Goal: Information Seeking & Learning: Learn about a topic

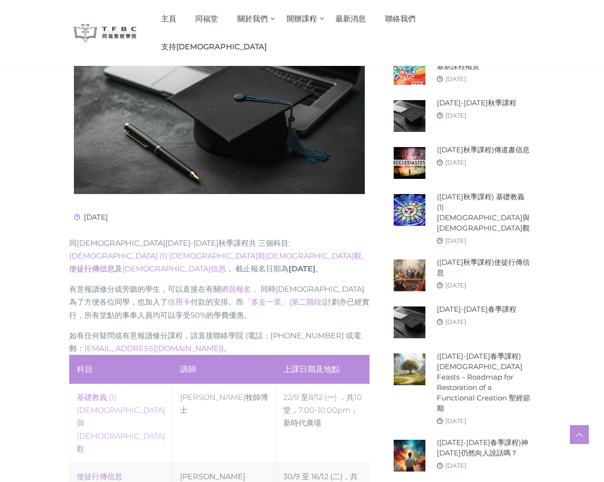
scroll to position [345, 0]
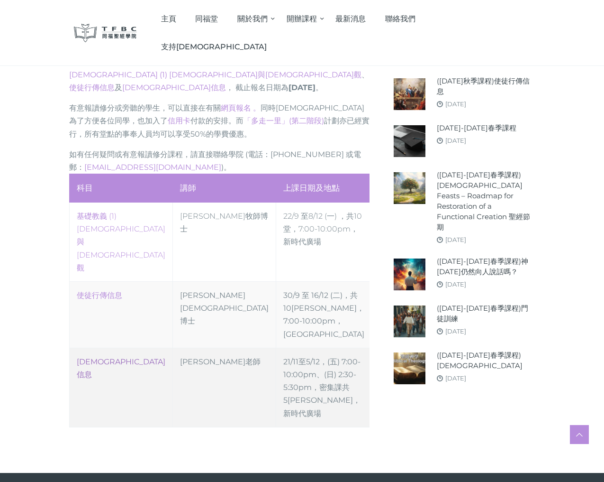
click at [77, 357] on link "[DEMOGRAPHIC_DATA]信息" at bounding box center [121, 368] width 89 height 22
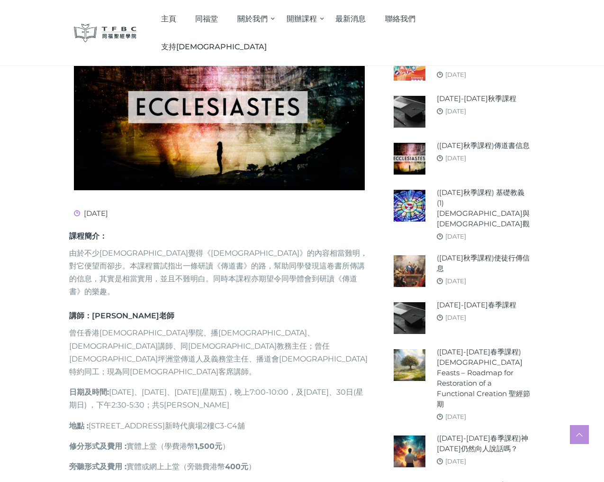
scroll to position [280, 0]
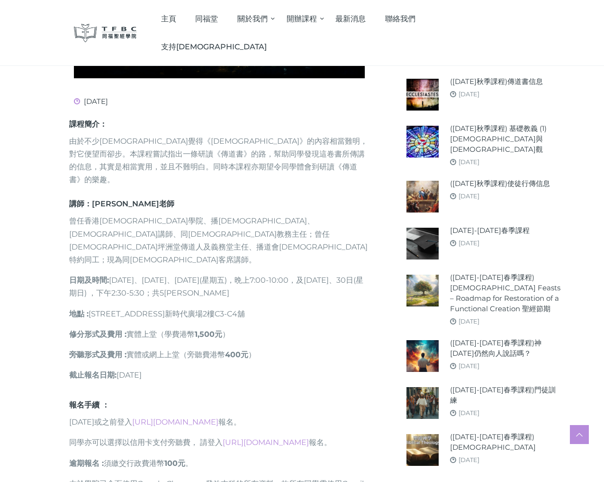
click at [228, 382] on div "課程簡介： 由於不少信徒覺得《傳道書》的內容相當難明，對它便望而卻步。本課程嘗試指出一條研讀《傳道書》的路，幫助同學發現這卷書所傳講的信息，其實是相當實用，並…" at bounding box center [219, 260] width 301 height 282
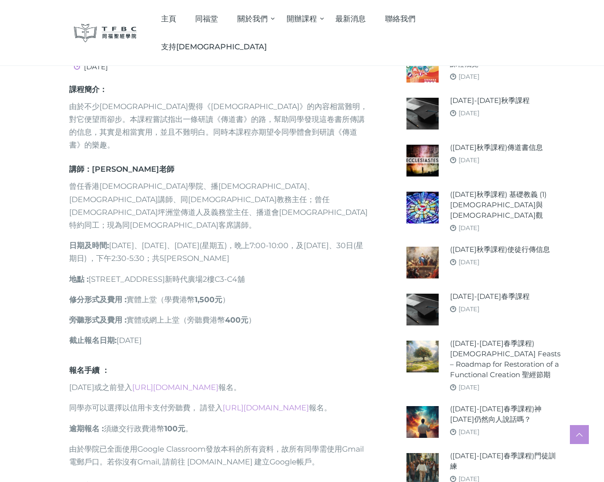
scroll to position [0, 0]
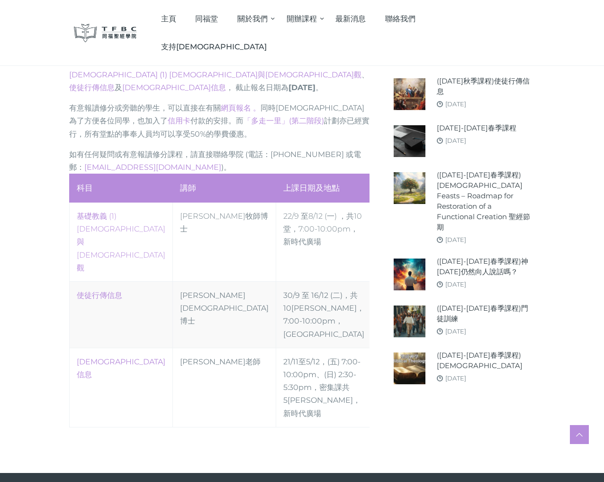
scroll to position [131, 0]
